Goal: Information Seeking & Learning: Learn about a topic

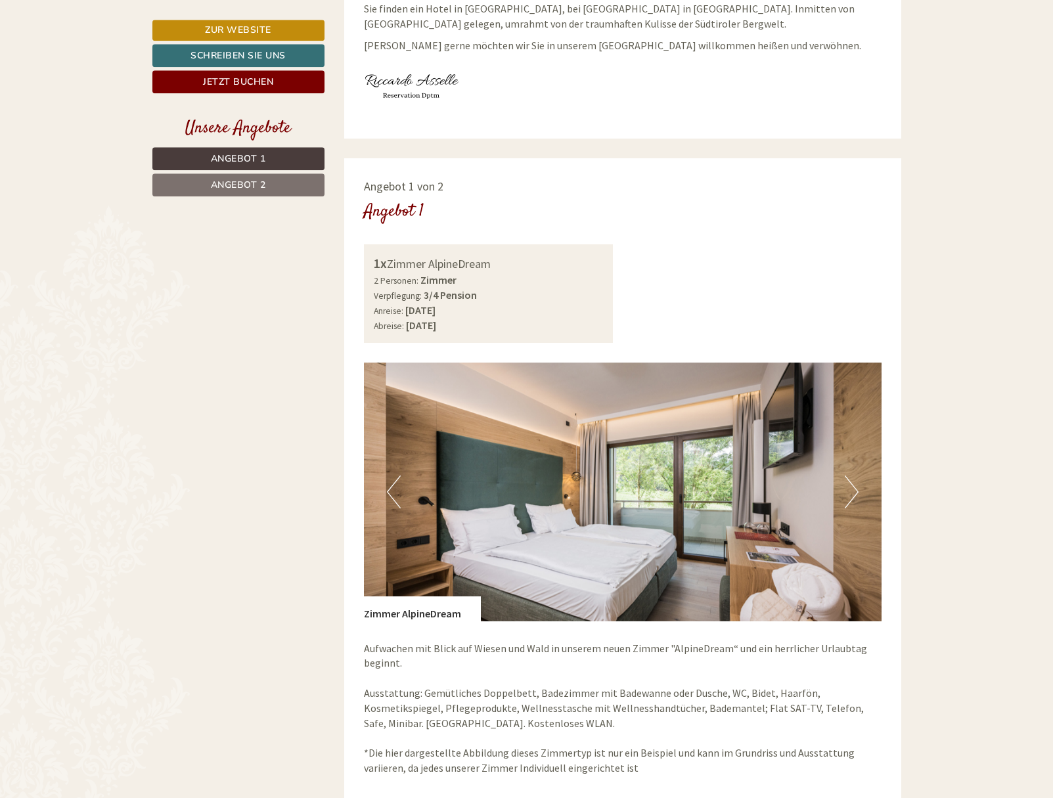
scroll to position [603, 0]
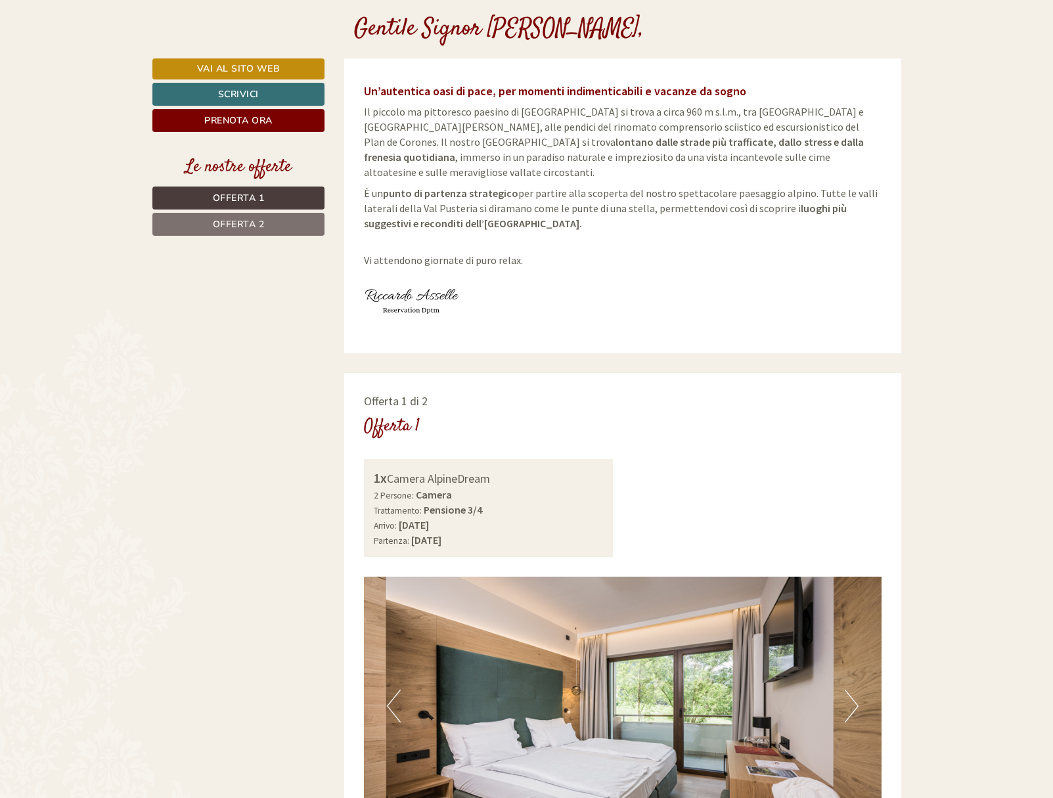
scroll to position [201, 0]
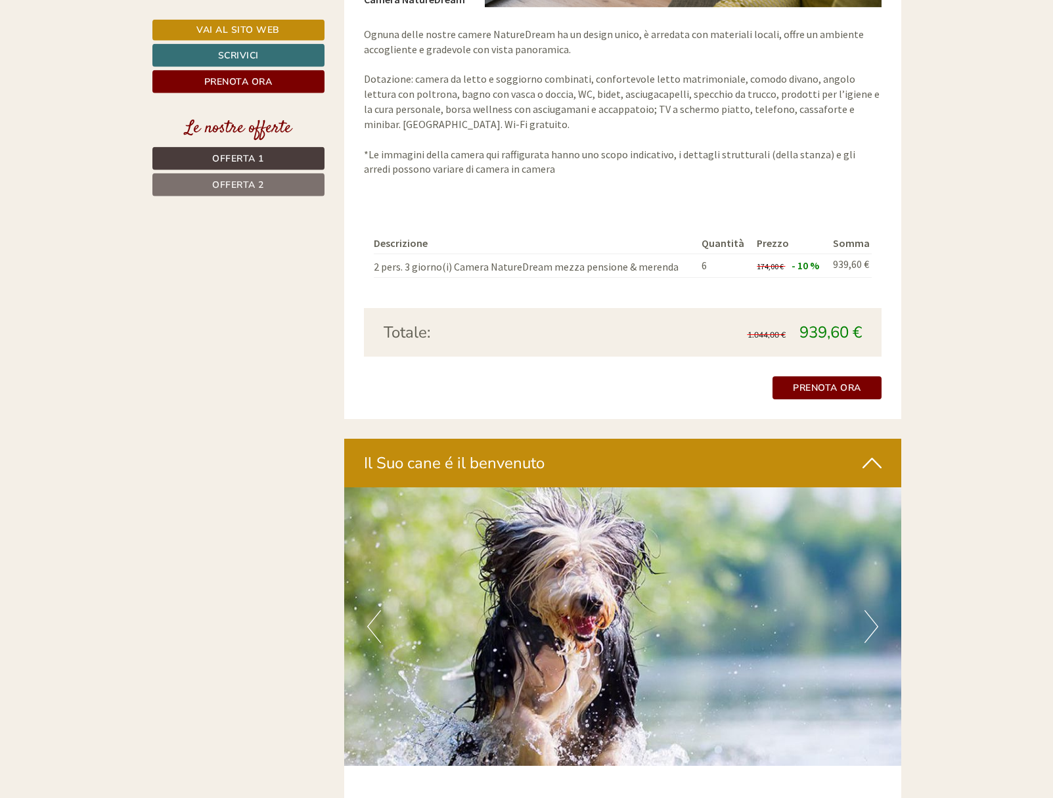
scroll to position [2279, 0]
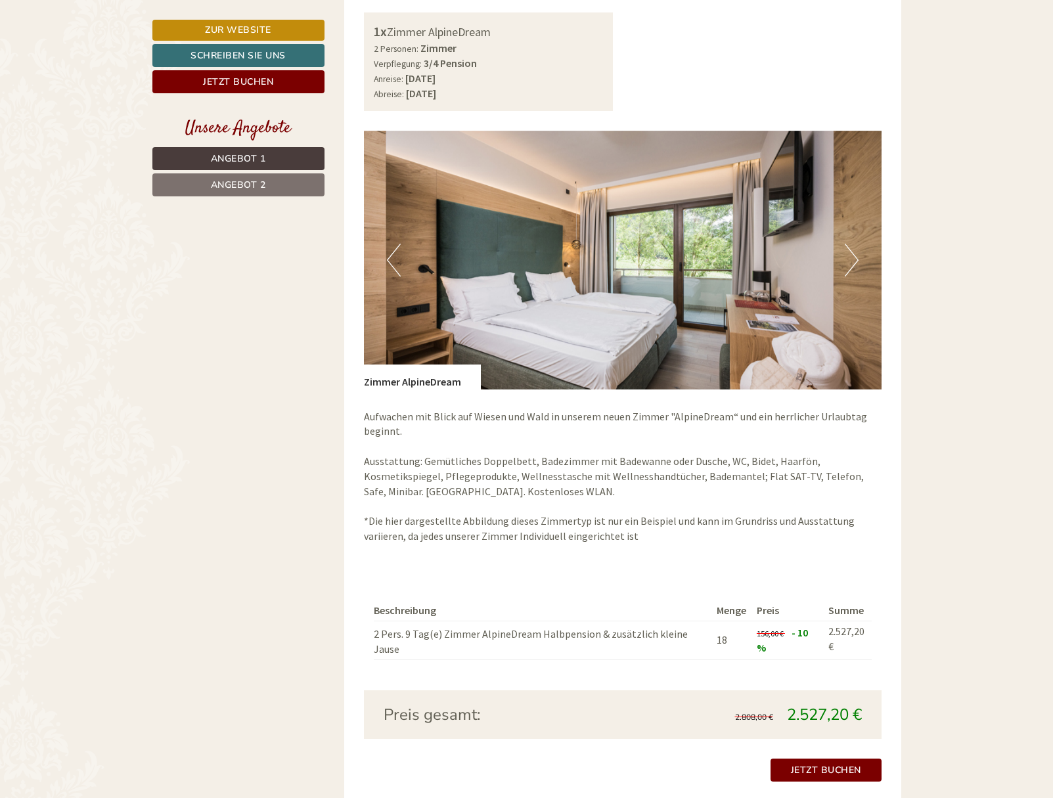
scroll to position [536, 0]
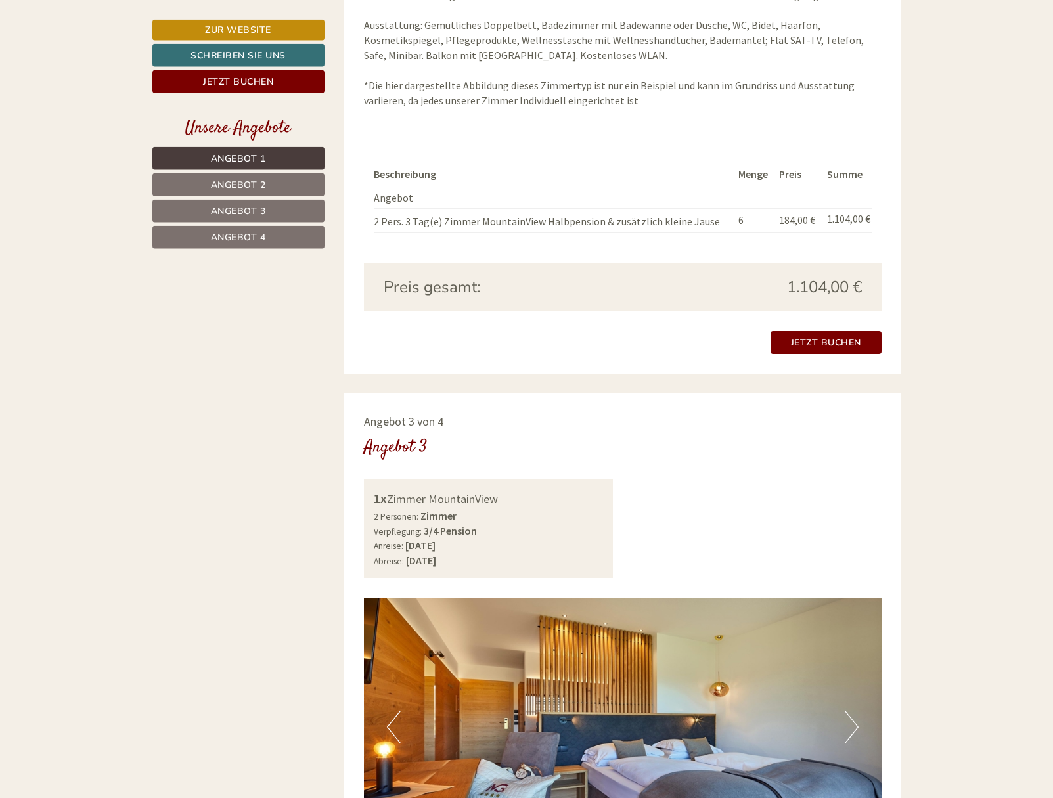
scroll to position [2346, 0]
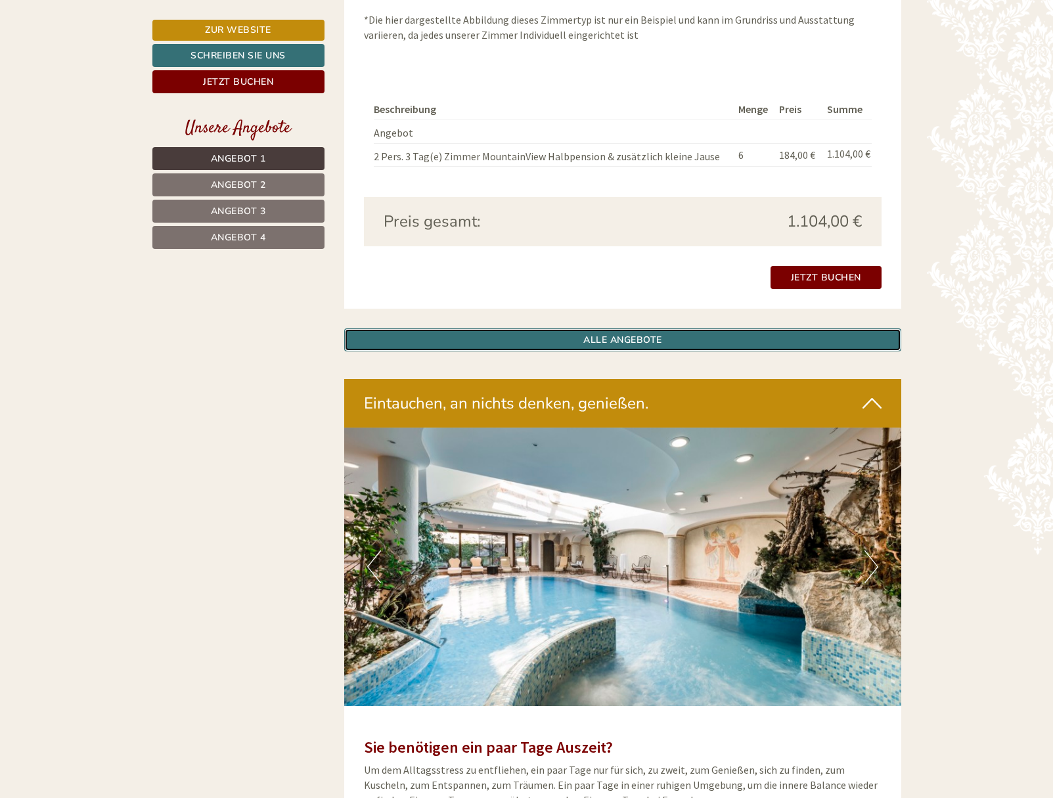
click at [619, 346] on link "ALLE ANGEBOTE" at bounding box center [622, 340] width 557 height 23
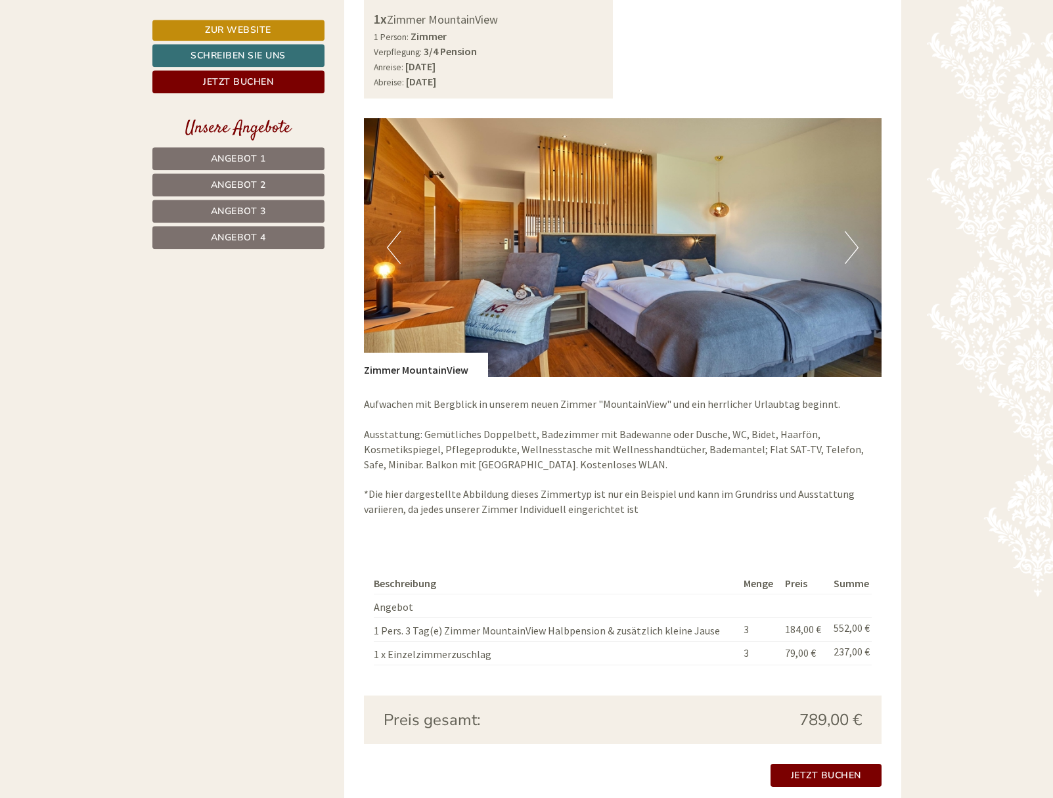
scroll to position [3679, 0]
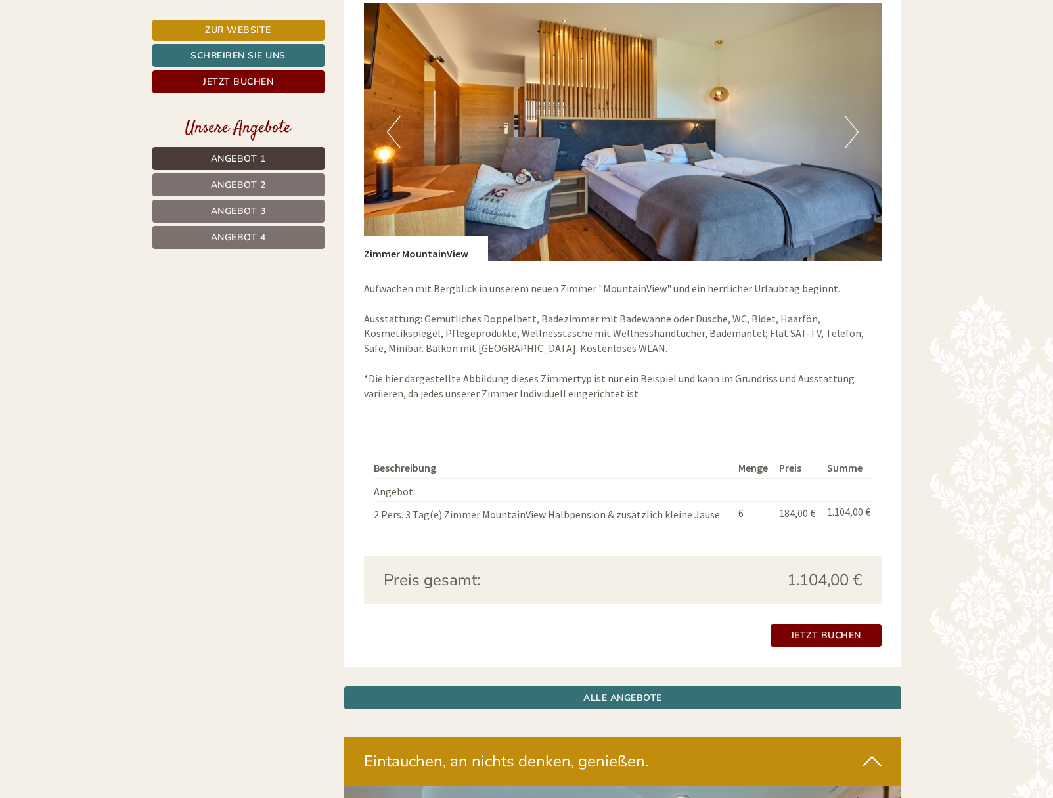
scroll to position [3150, 0]
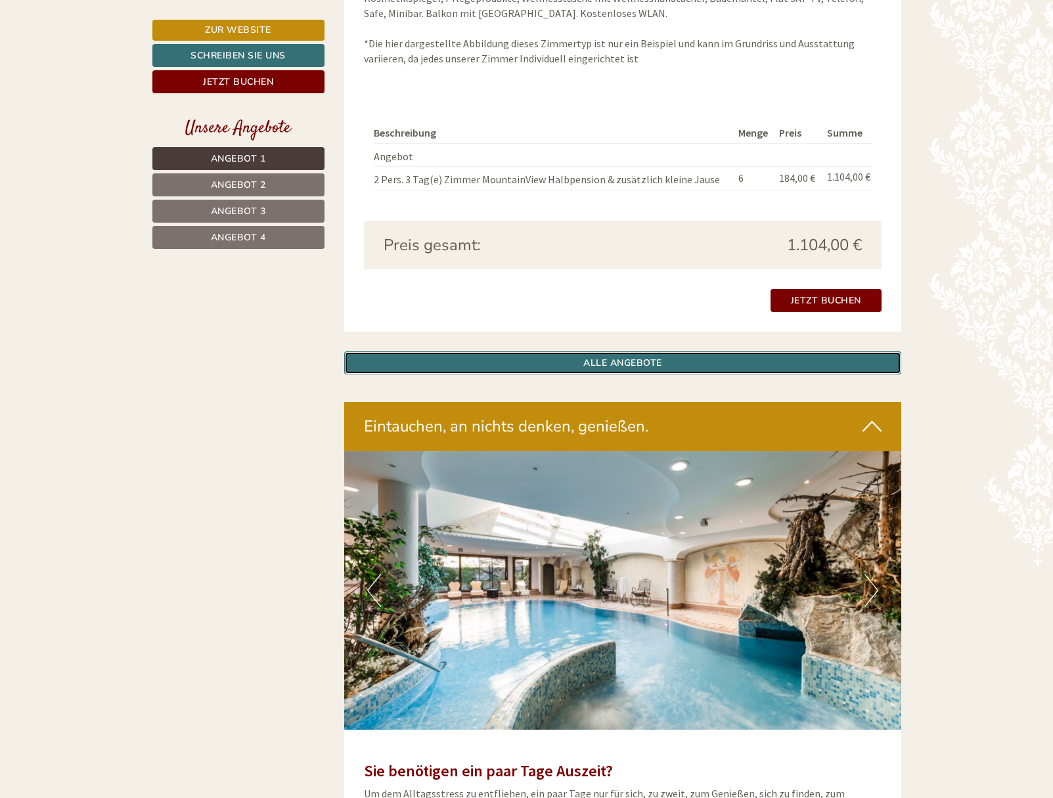
click at [620, 370] on link "ALLE ANGEBOTE" at bounding box center [622, 363] width 557 height 23
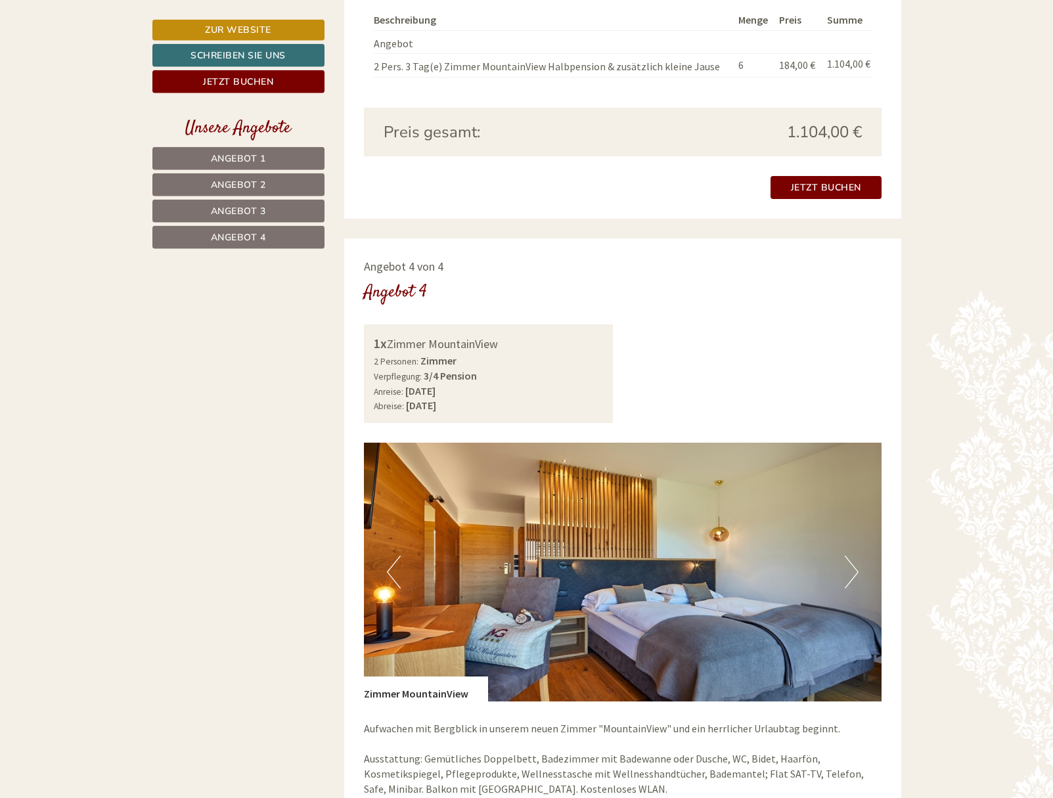
scroll to position [3210, 0]
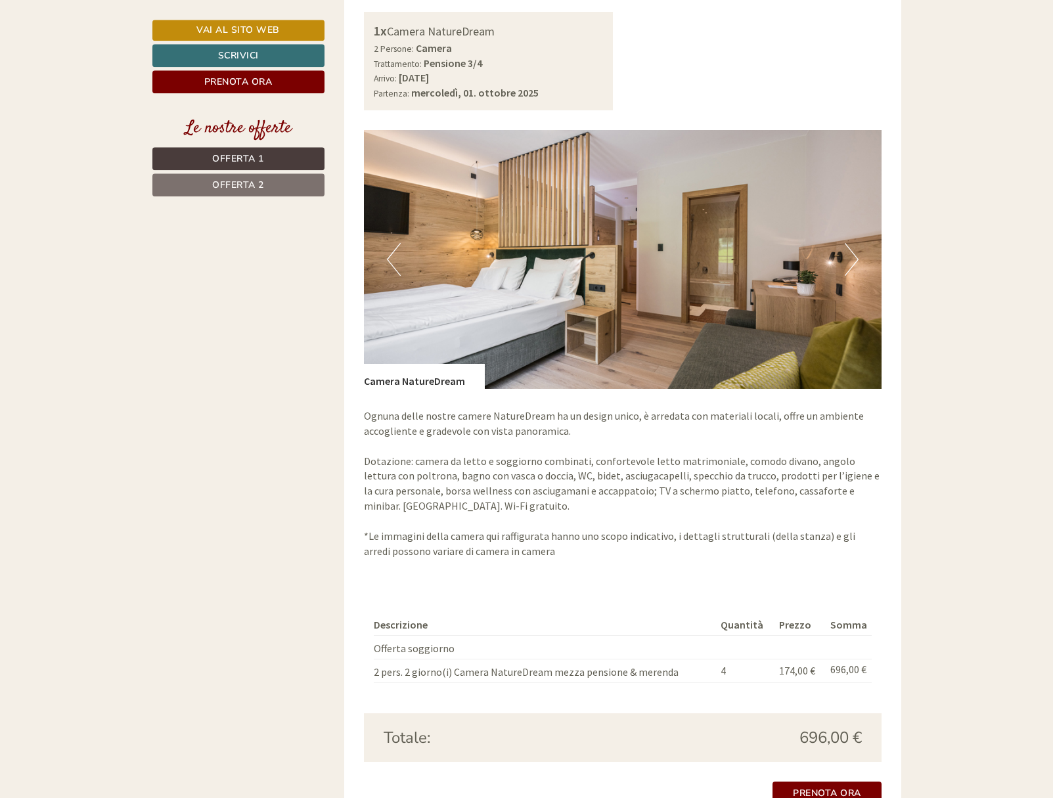
scroll to position [1876, 0]
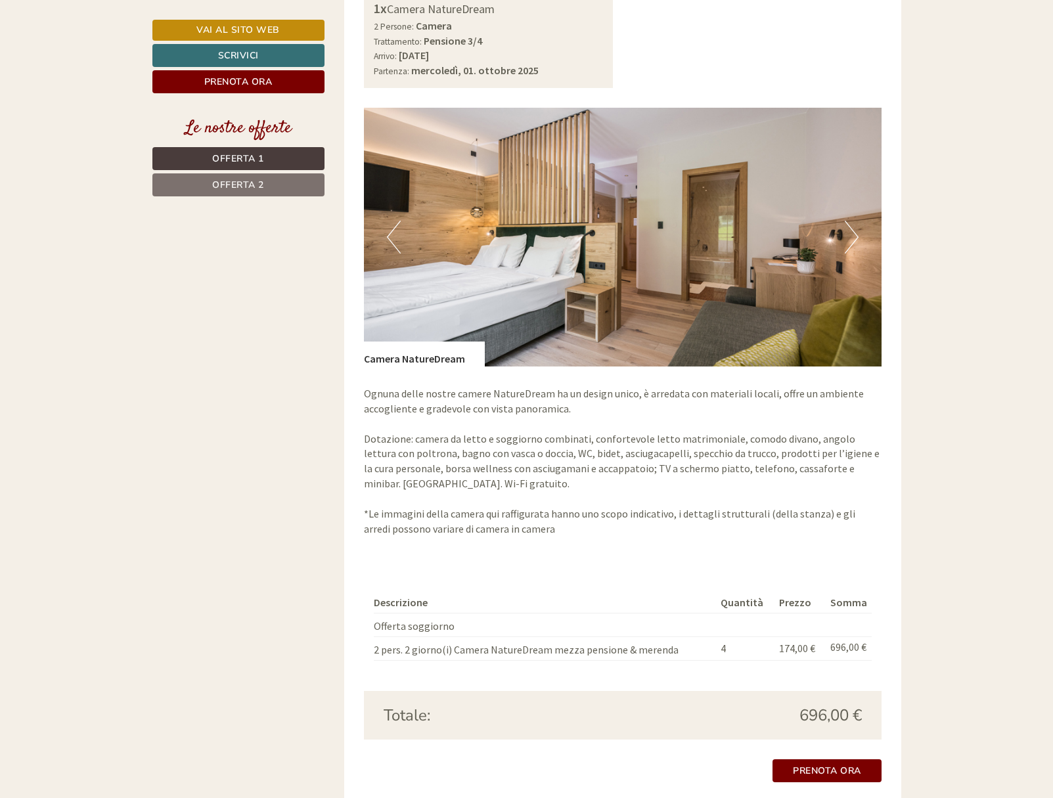
click at [609, 386] on p "Ognuna delle nostre camere NatureDream ha un design unico, è arredata con mater…" at bounding box center [623, 461] width 518 height 150
click at [605, 413] on p "Ognuna delle nostre camere NatureDream ha un design unico, è arredata con mater…" at bounding box center [623, 461] width 518 height 150
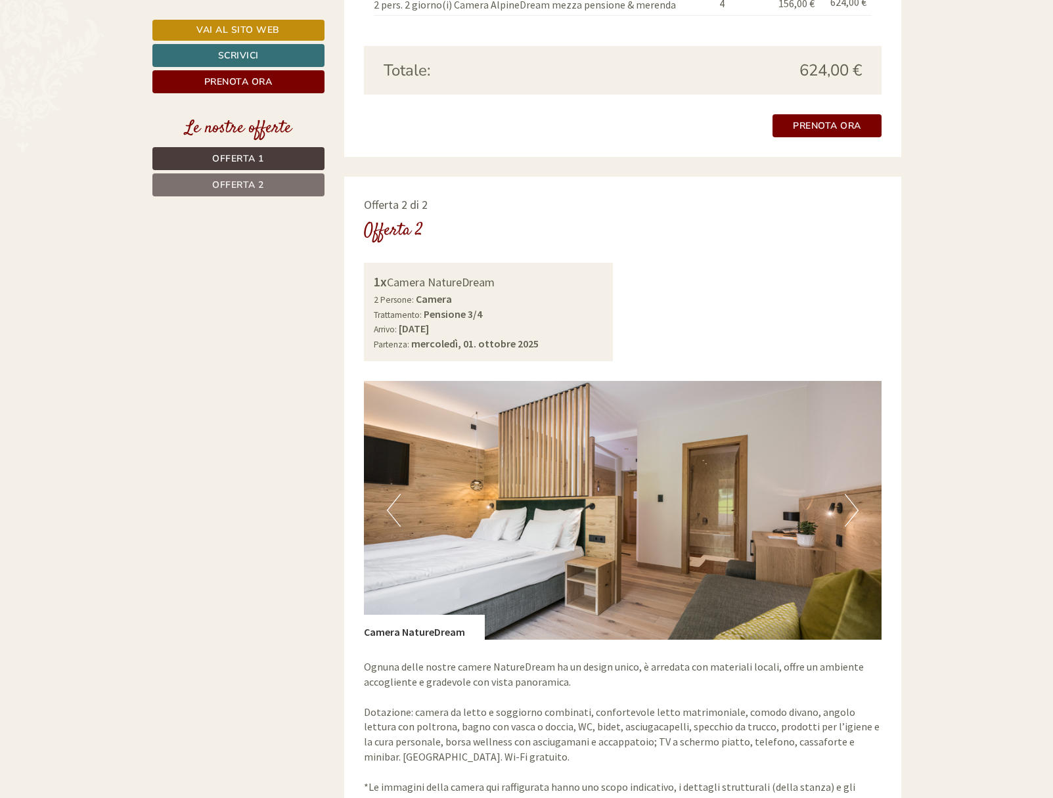
scroll to position [1608, 0]
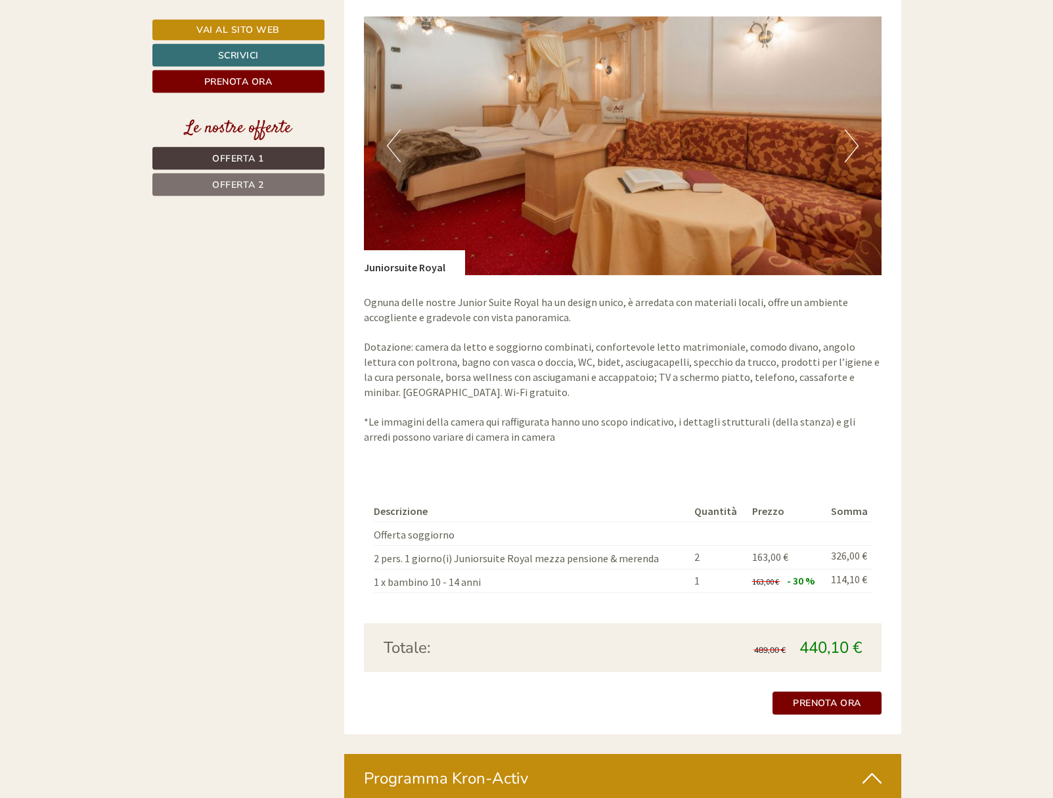
scroll to position [2078, 0]
